Goal: Task Accomplishment & Management: Use online tool/utility

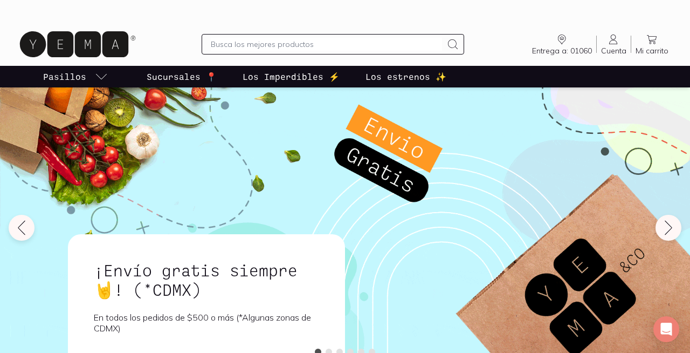
click at [611, 42] on icon at bounding box center [613, 39] width 13 height 13
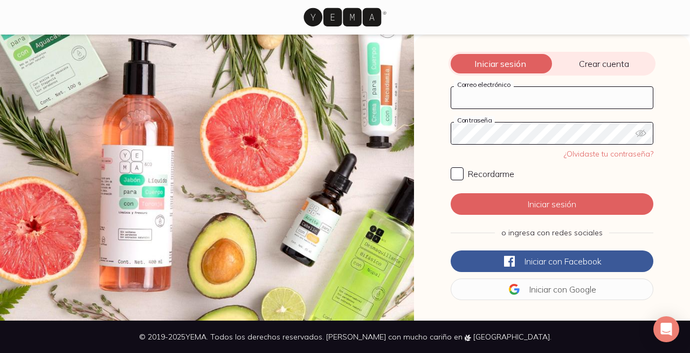
type input "[EMAIL_ADDRESS][DOMAIN_NAME]"
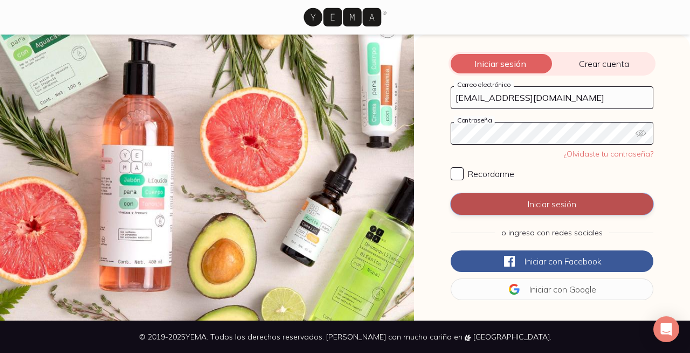
click at [534, 212] on button "Iniciar sesión" at bounding box center [552, 204] width 203 height 22
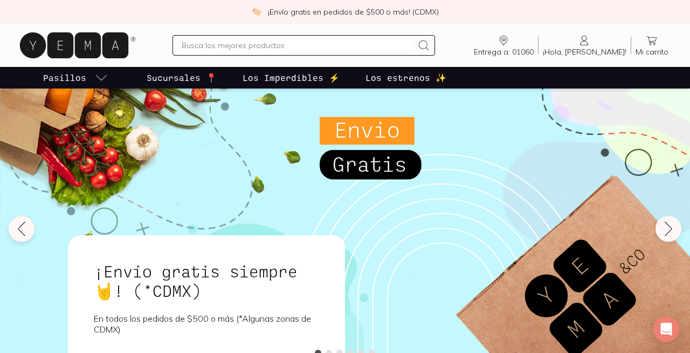
click at [591, 41] on icon at bounding box center [584, 40] width 13 height 13
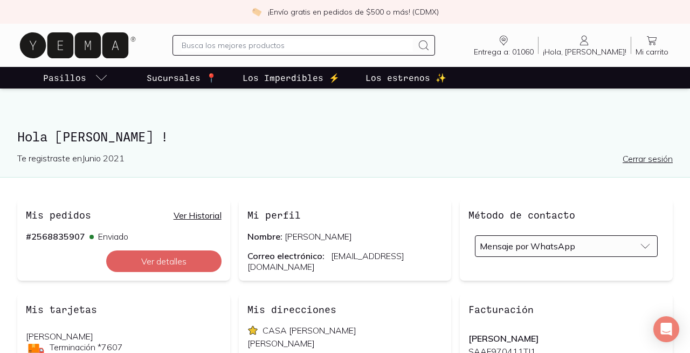
click at [591, 46] on icon at bounding box center [584, 40] width 13 height 13
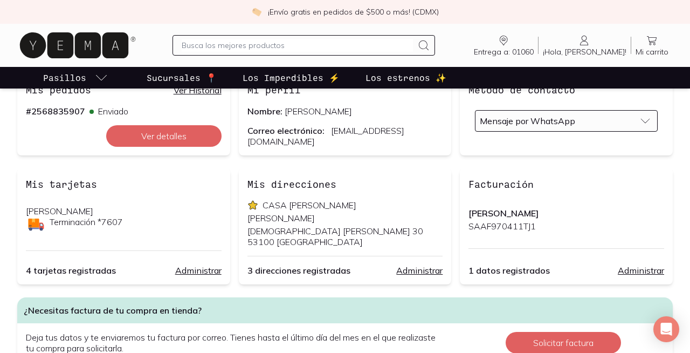
scroll to position [128, 0]
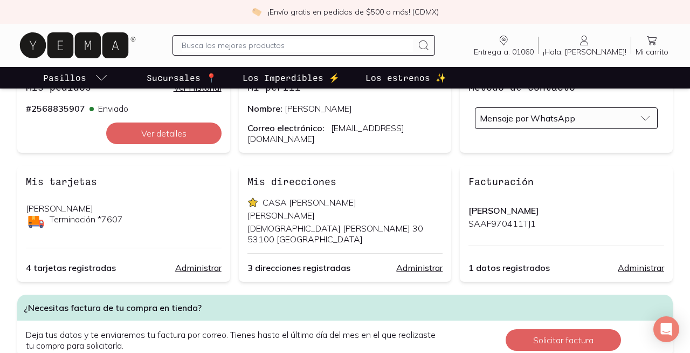
click at [535, 208] on p "[PERSON_NAME]" at bounding box center [567, 210] width 196 height 11
click at [632, 270] on link "Administrar" at bounding box center [641, 267] width 46 height 11
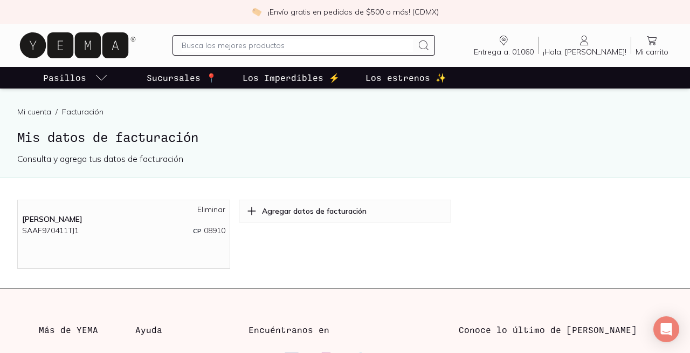
scroll to position [40, 0]
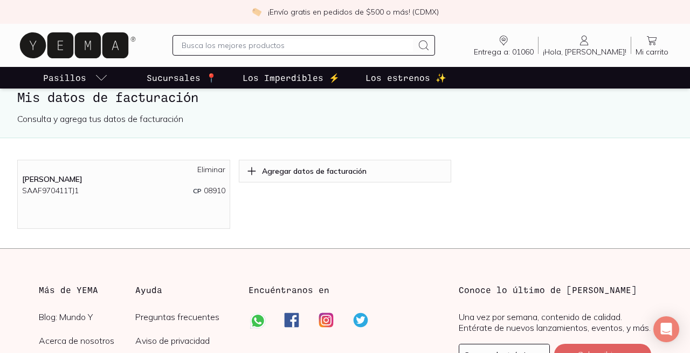
click at [157, 177] on p "[PERSON_NAME]" at bounding box center [123, 179] width 203 height 10
click at [107, 181] on p "[PERSON_NAME]" at bounding box center [123, 179] width 203 height 10
click at [583, 47] on span "¡Hola, [PERSON_NAME]!" at bounding box center [585, 52] width 84 height 10
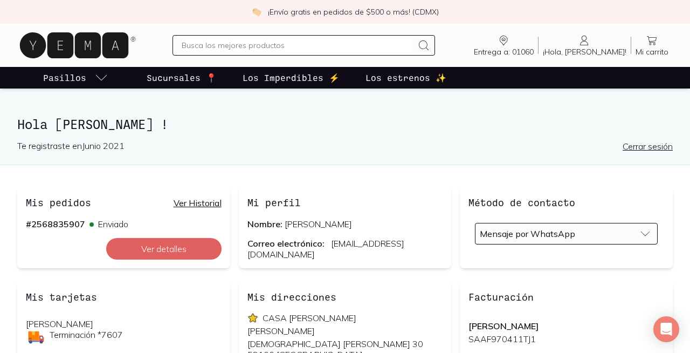
scroll to position [59, 0]
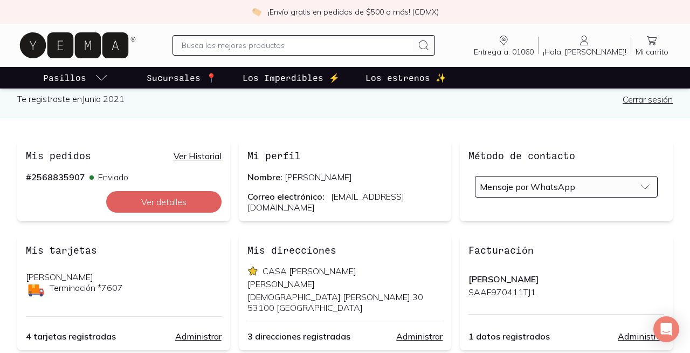
click at [591, 49] on span "¡Hola, [PERSON_NAME]!" at bounding box center [585, 52] width 84 height 10
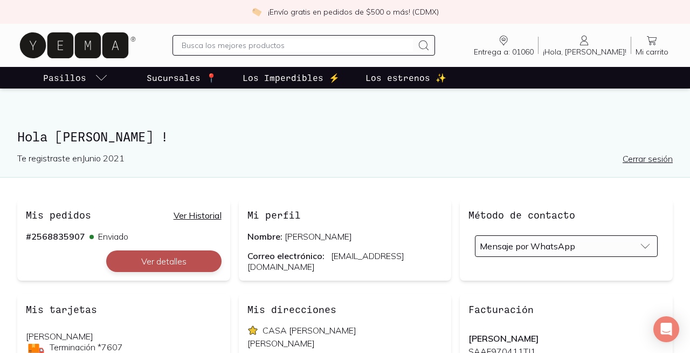
click at [200, 258] on button "Ver detalles" at bounding box center [163, 261] width 115 height 22
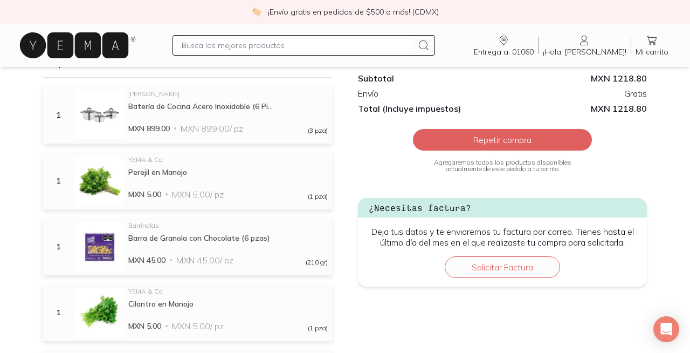
scroll to position [261, 0]
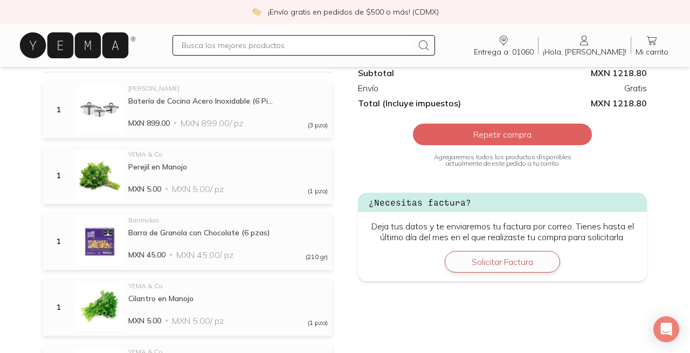
click at [487, 263] on button "Solicitar Factura" at bounding box center [502, 262] width 115 height 22
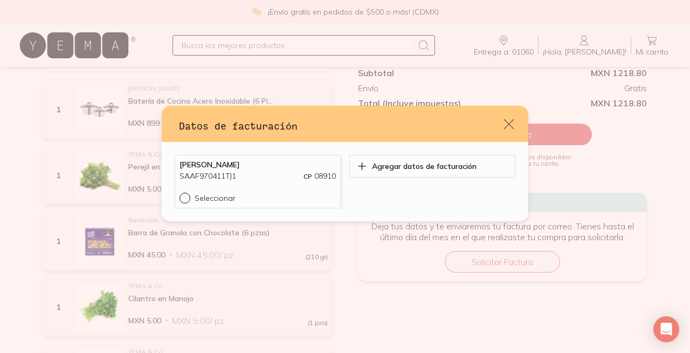
click at [189, 199] on div "default" at bounding box center [187, 197] width 15 height 11
click at [188, 199] on input "Seleccionar" at bounding box center [184, 196] width 9 height 9
radio input "true"
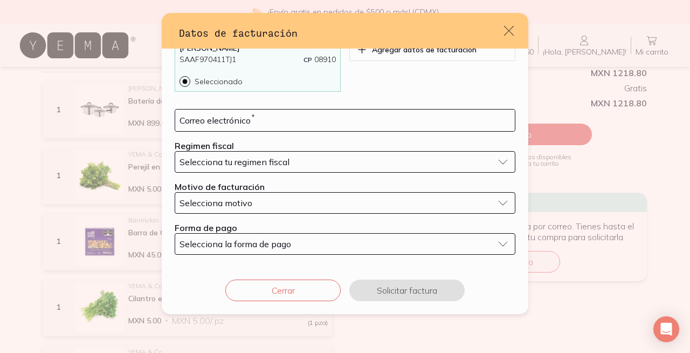
scroll to position [24, 0]
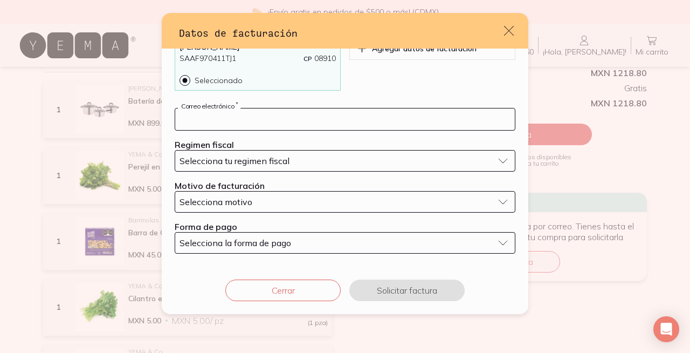
click at [314, 127] on input "default" at bounding box center [345, 119] width 340 height 22
type input "[EMAIL_ADDRESS][DOMAIN_NAME]"
click at [277, 161] on span "Selecciona tu regimen fiscal" at bounding box center [235, 160] width 110 height 11
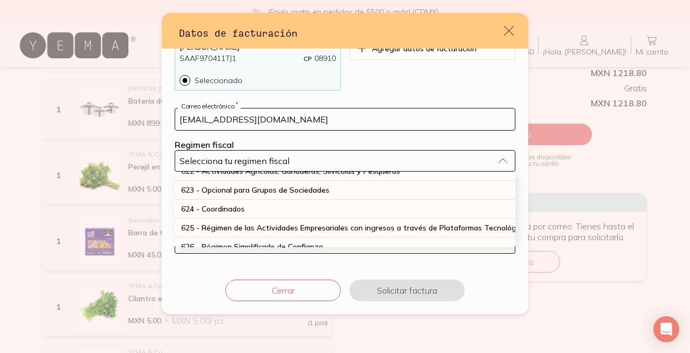
scroll to position [283, 0]
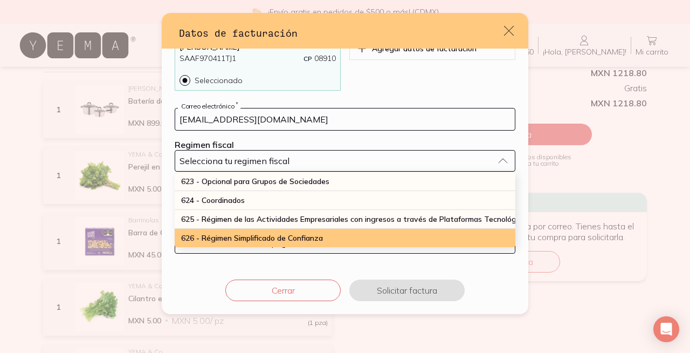
click at [273, 237] on span "626 - Régimen Simplificado de Confianza" at bounding box center [252, 238] width 142 height 10
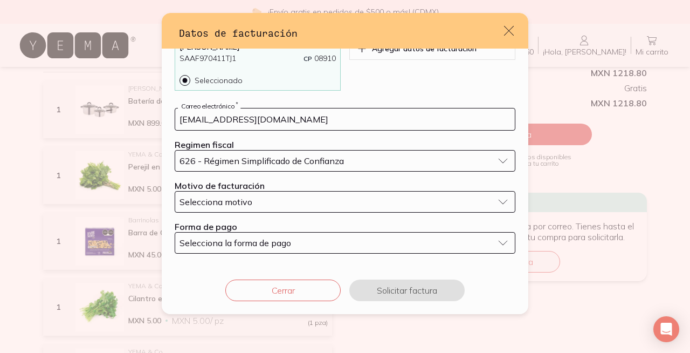
click at [298, 201] on div "Selecciona motivo" at bounding box center [337, 201] width 314 height 11
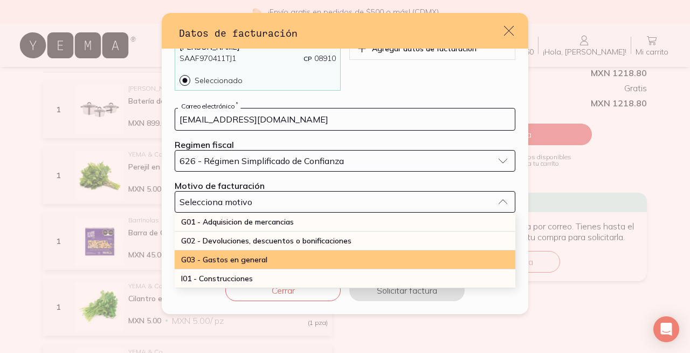
click at [278, 254] on div "G03 - Gastos en general" at bounding box center [345, 259] width 341 height 19
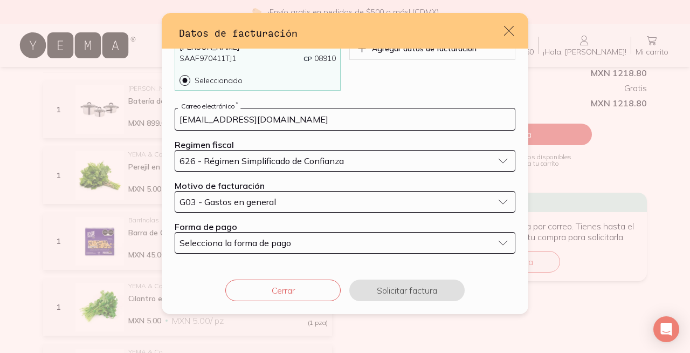
click at [278, 238] on span "Selecciona la forma de pago" at bounding box center [236, 242] width 112 height 11
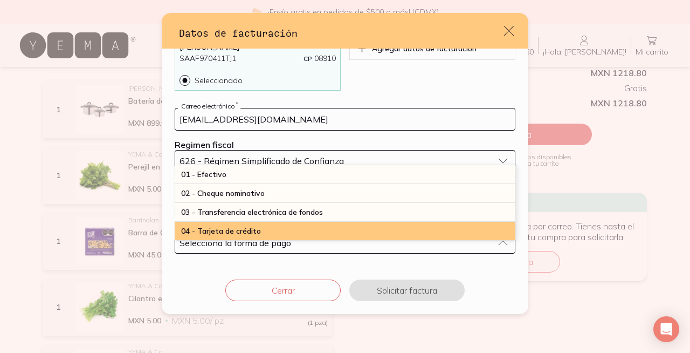
click at [279, 230] on div "04 - Tarjeta de crédito" at bounding box center [345, 231] width 341 height 19
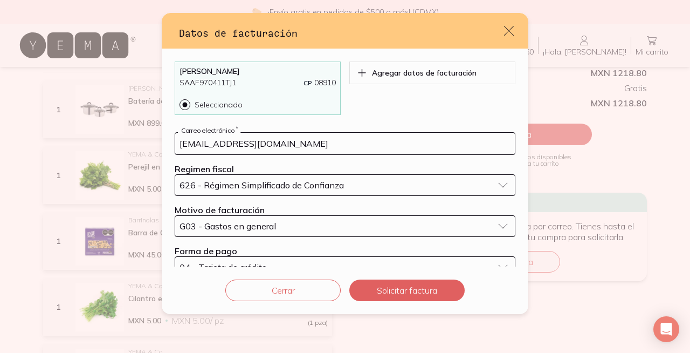
scroll to position [24, 0]
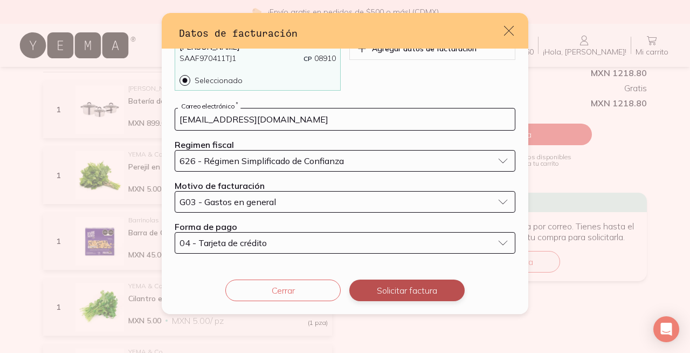
click at [415, 286] on button "Solicitar factura" at bounding box center [406, 290] width 115 height 22
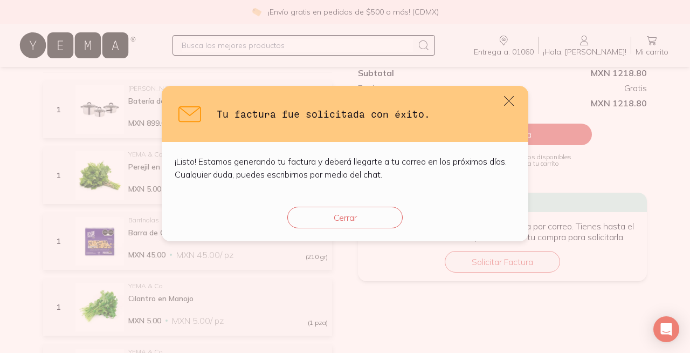
scroll to position [0, 0]
click at [370, 219] on button "Cerrar" at bounding box center [344, 217] width 115 height 22
